Goal: Task Accomplishment & Management: Use online tool/utility

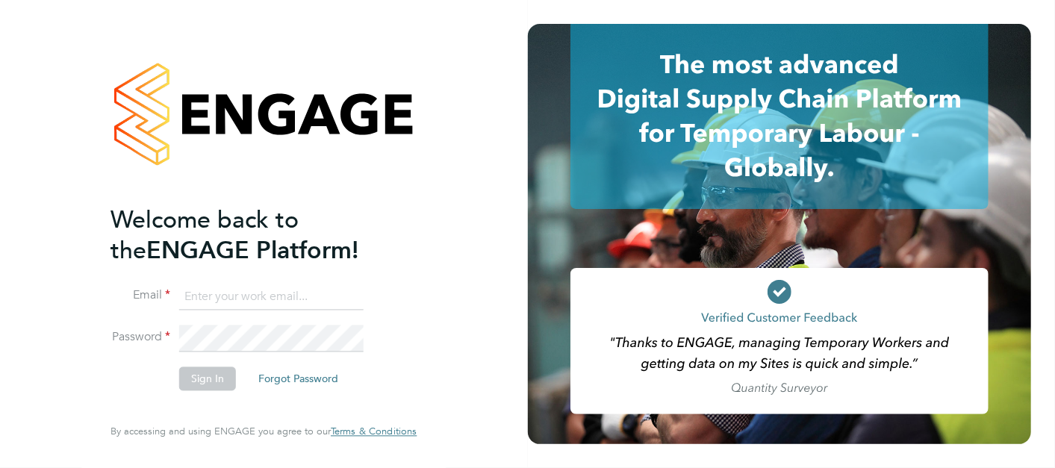
type input "andy.pearce@vistry.co.uk"
click at [190, 384] on button "Sign In" at bounding box center [207, 379] width 57 height 24
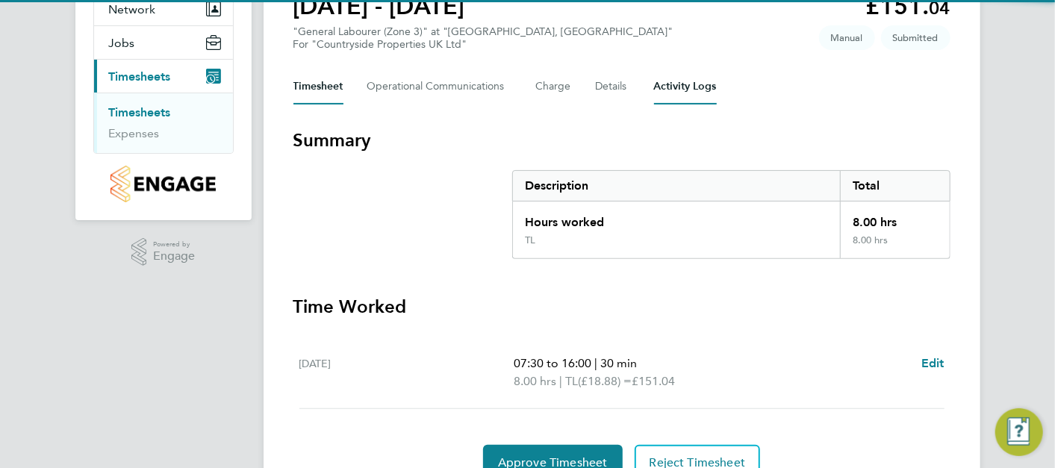
scroll to position [223, 0]
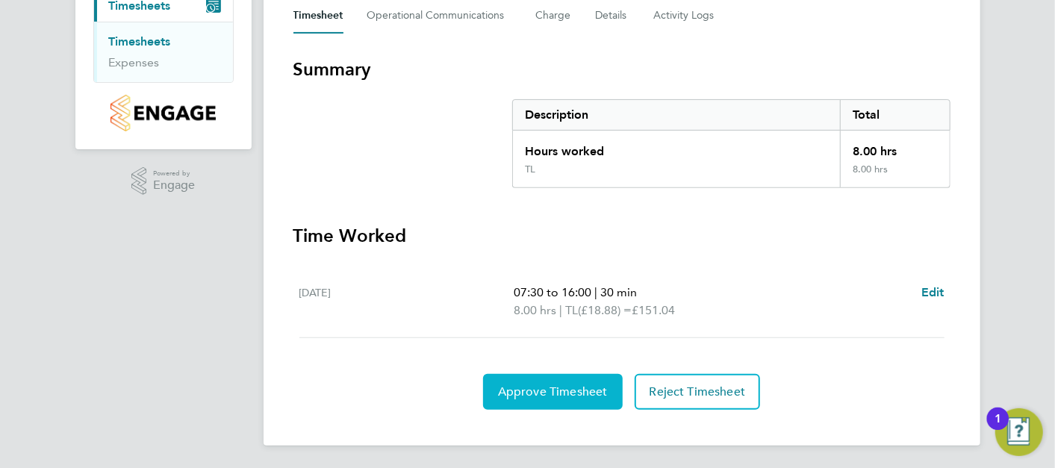
click at [512, 393] on span "Approve Timesheet" at bounding box center [553, 392] width 110 height 15
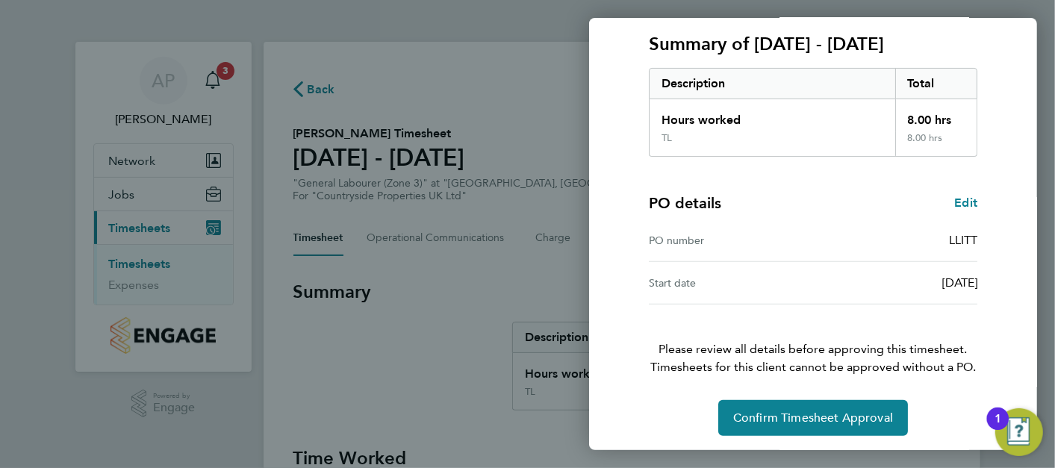
scroll to position [203, 0]
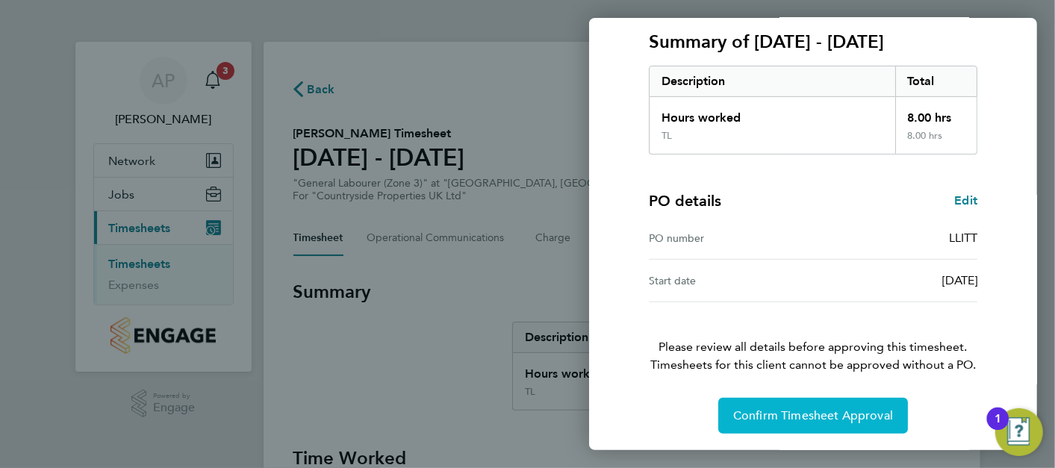
click at [828, 415] on span "Confirm Timesheet Approval" at bounding box center [813, 416] width 160 height 15
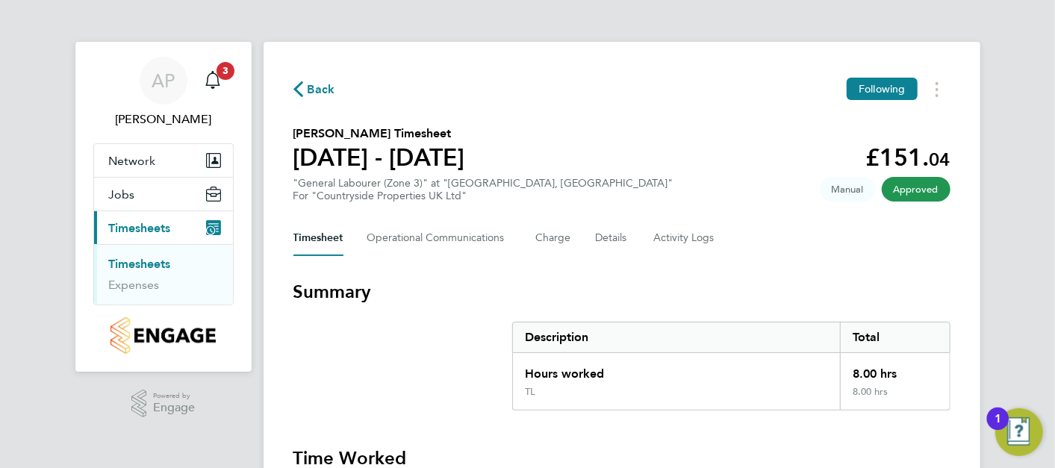
click at [152, 260] on link "Timesheets" at bounding box center [140, 264] width 62 height 14
